Goal: Find specific page/section: Find specific page/section

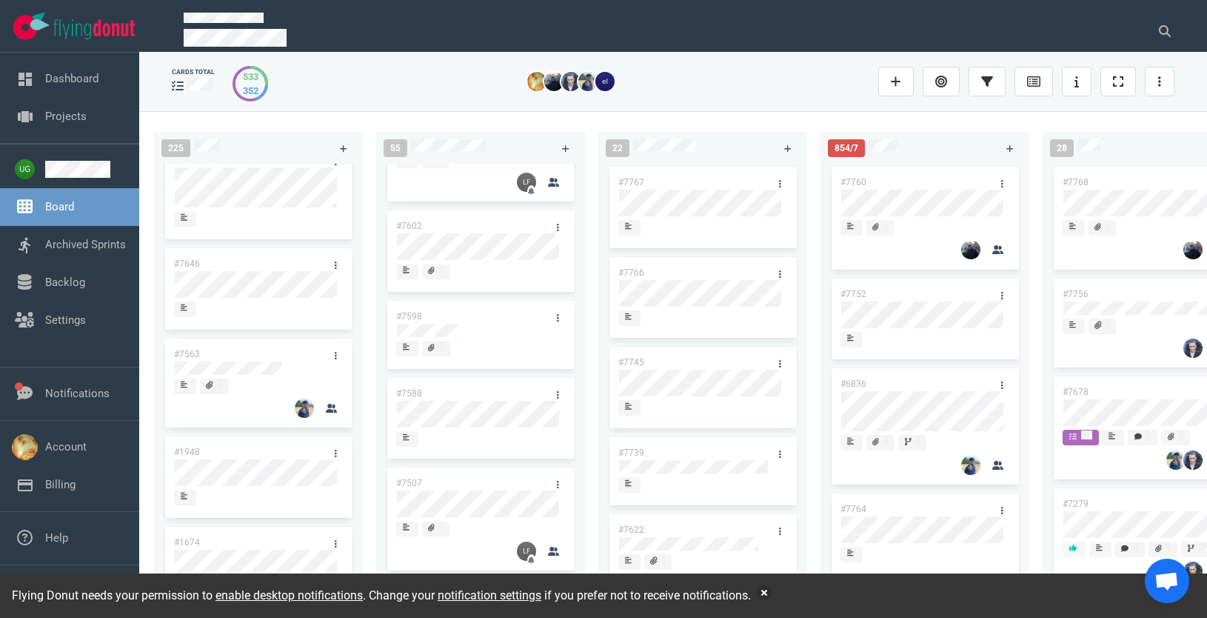
scroll to position [522, 0]
click at [1172, 23] on button at bounding box center [1164, 31] width 37 height 30
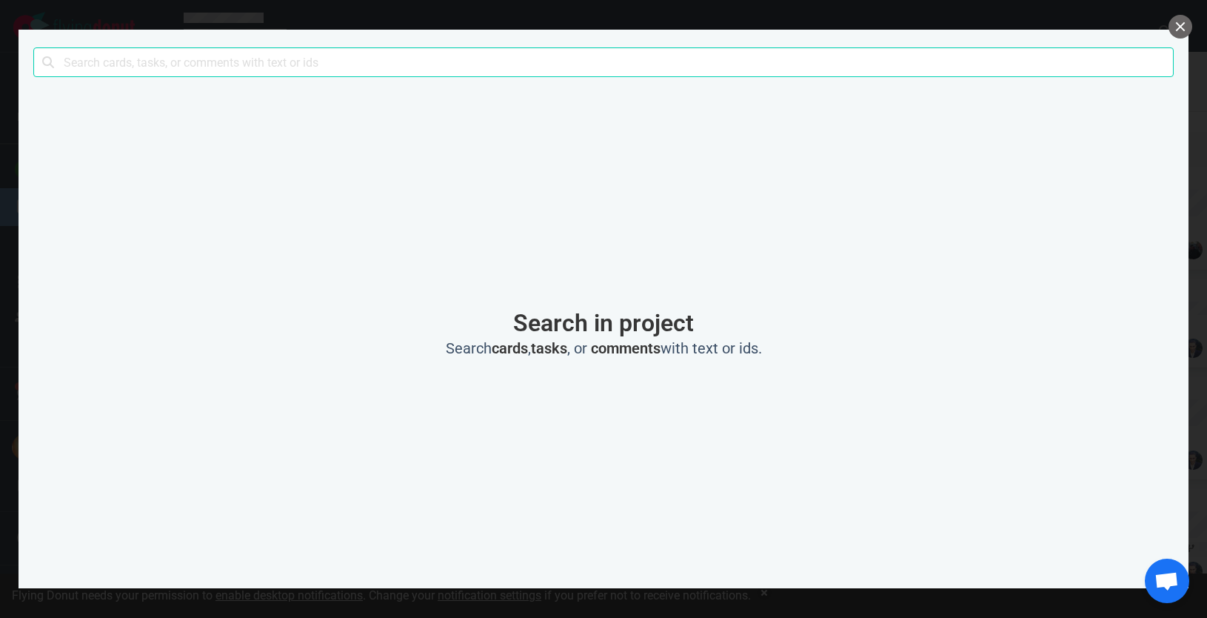
click at [780, 63] on input "text" at bounding box center [603, 62] width 1140 height 30
click button "Search" at bounding box center [0, 0] width 0 height 0
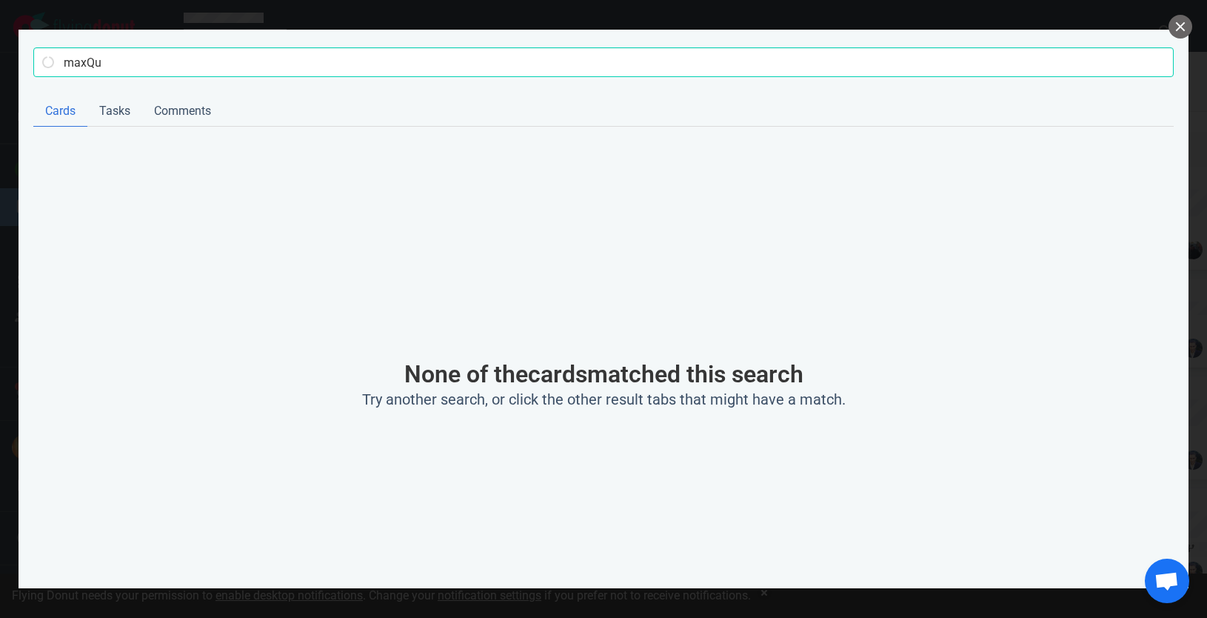
click button "Search" at bounding box center [0, 0] width 0 height 0
type input "maxQuan"
click button "Search" at bounding box center [0, 0] width 0 height 0
click at [1185, 28] on button "close" at bounding box center [1180, 27] width 24 height 24
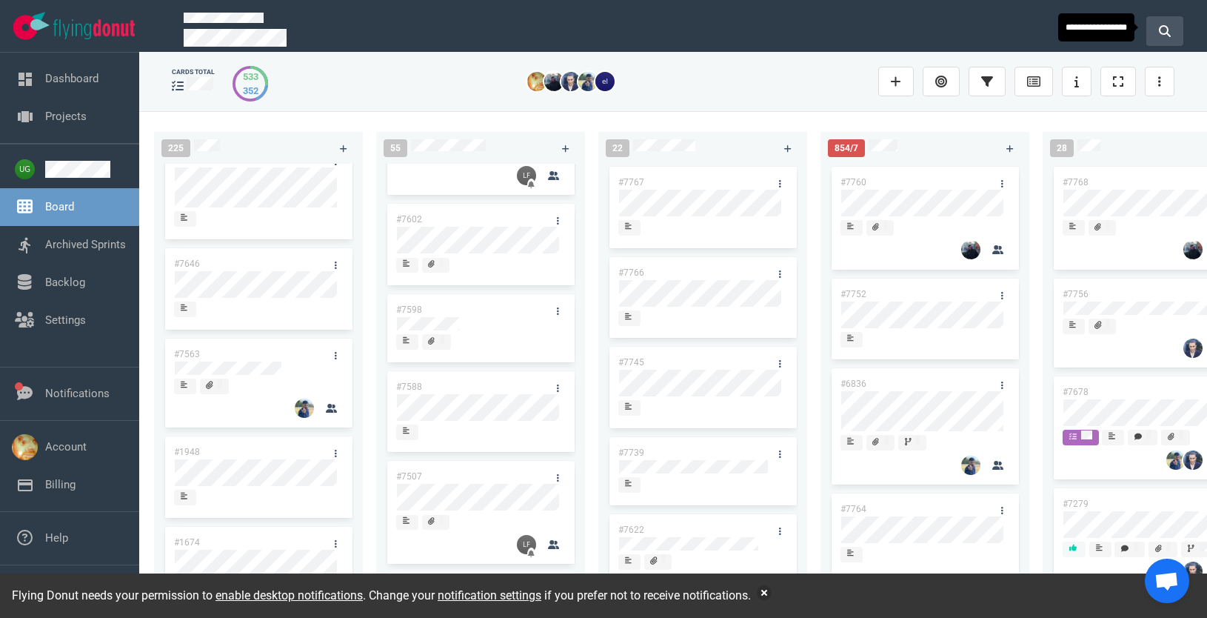
click at [1152, 41] on button at bounding box center [1164, 31] width 37 height 30
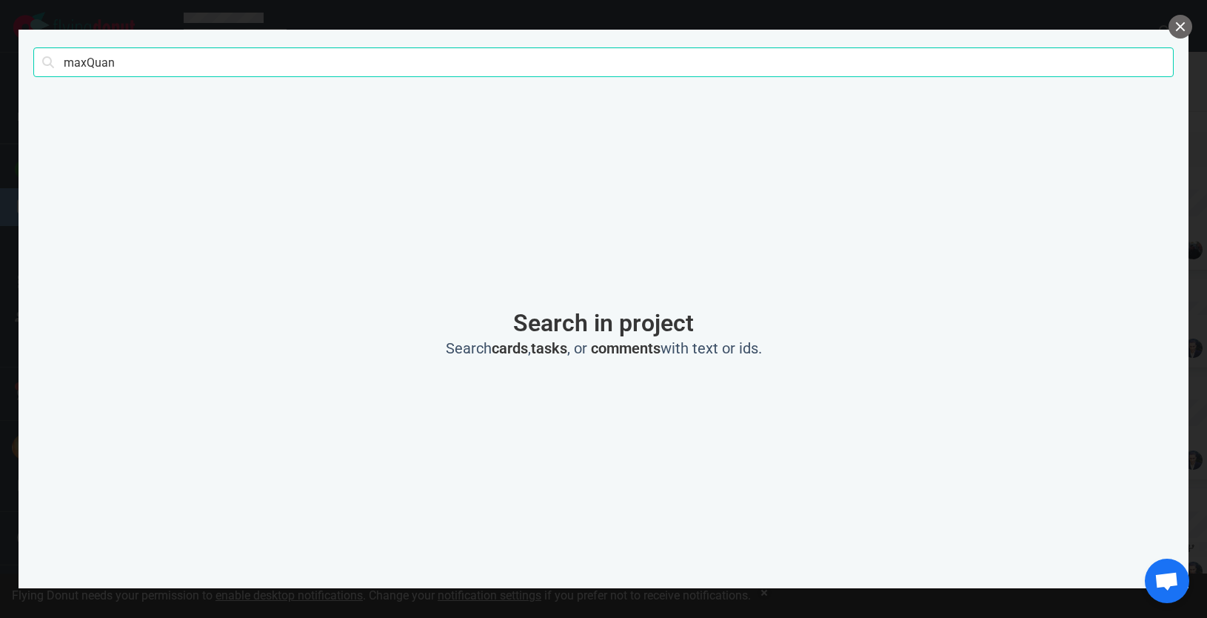
click at [759, 64] on input "maxQuan" at bounding box center [603, 62] width 1140 height 30
type input "6"
type input "7752"
click button "Search" at bounding box center [0, 0] width 0 height 0
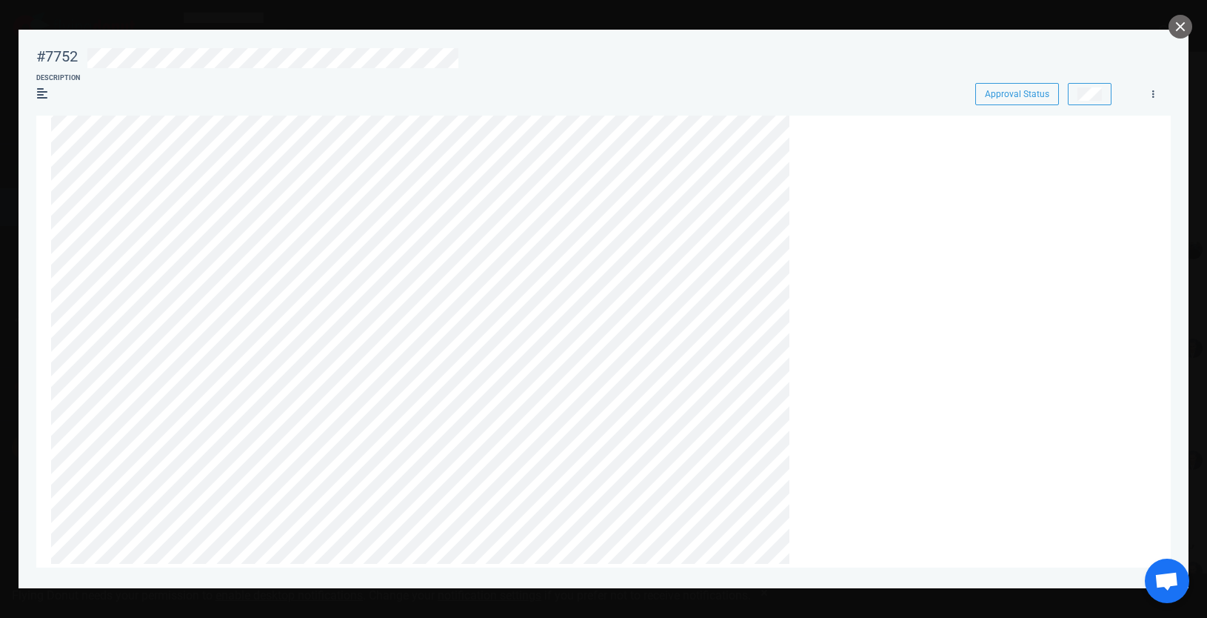
scroll to position [138, 0]
click at [1178, 27] on button "close" at bounding box center [1180, 27] width 24 height 24
